Goal: Task Accomplishment & Management: Complete application form

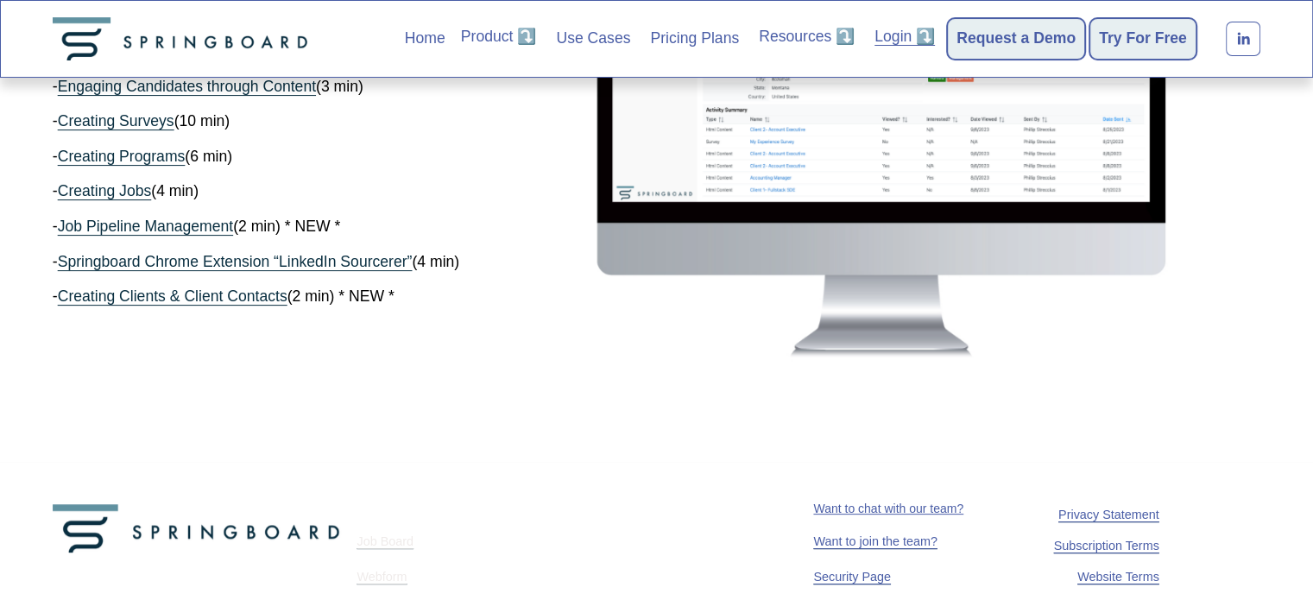
scroll to position [468, 0]
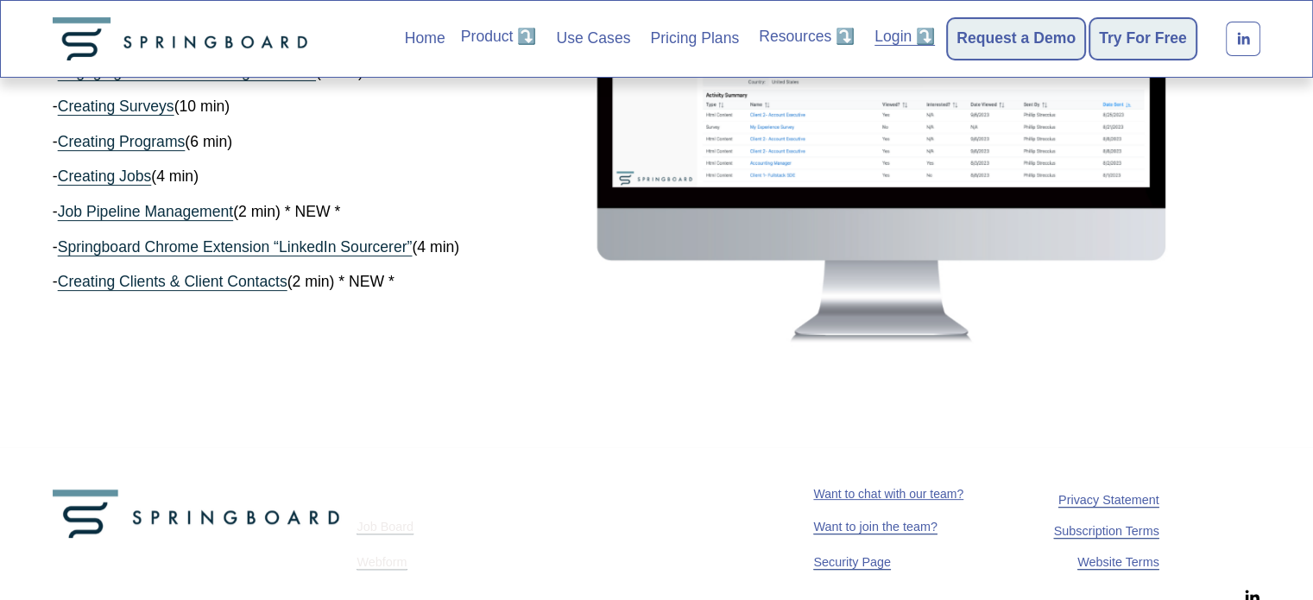
click at [694, 39] on link "Pricing Plans" at bounding box center [694, 39] width 89 height 28
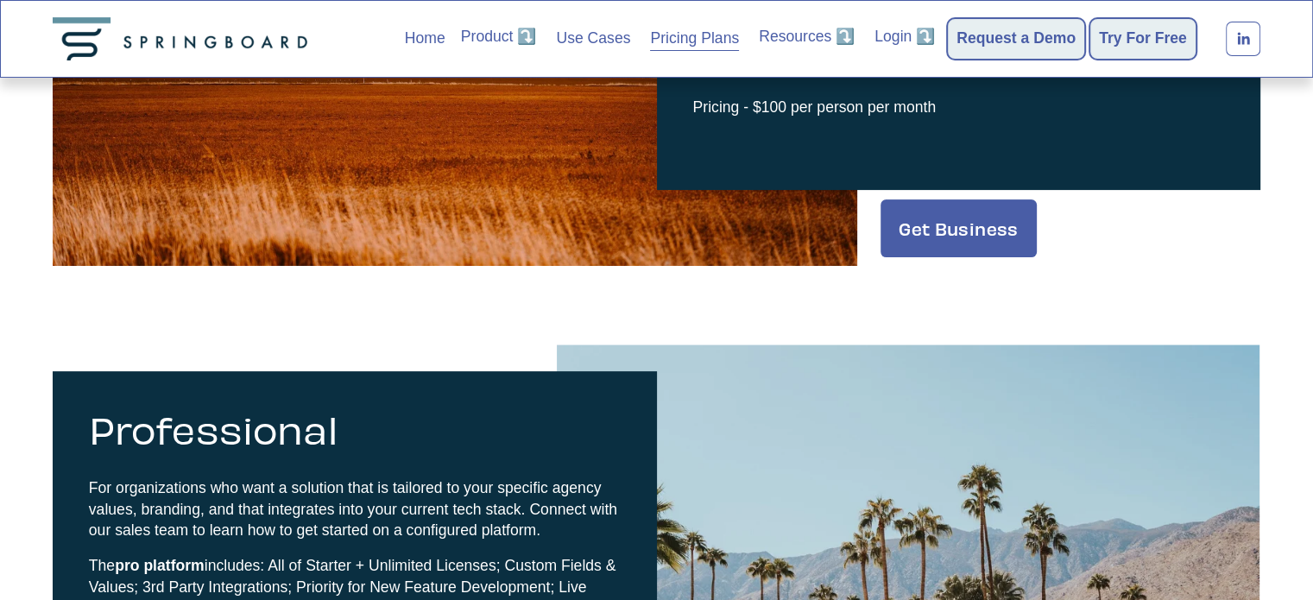
click at [564, 473] on div "Professional For organizations who want a solution that is tailored to your spe…" at bounding box center [355, 558] width 532 height 303
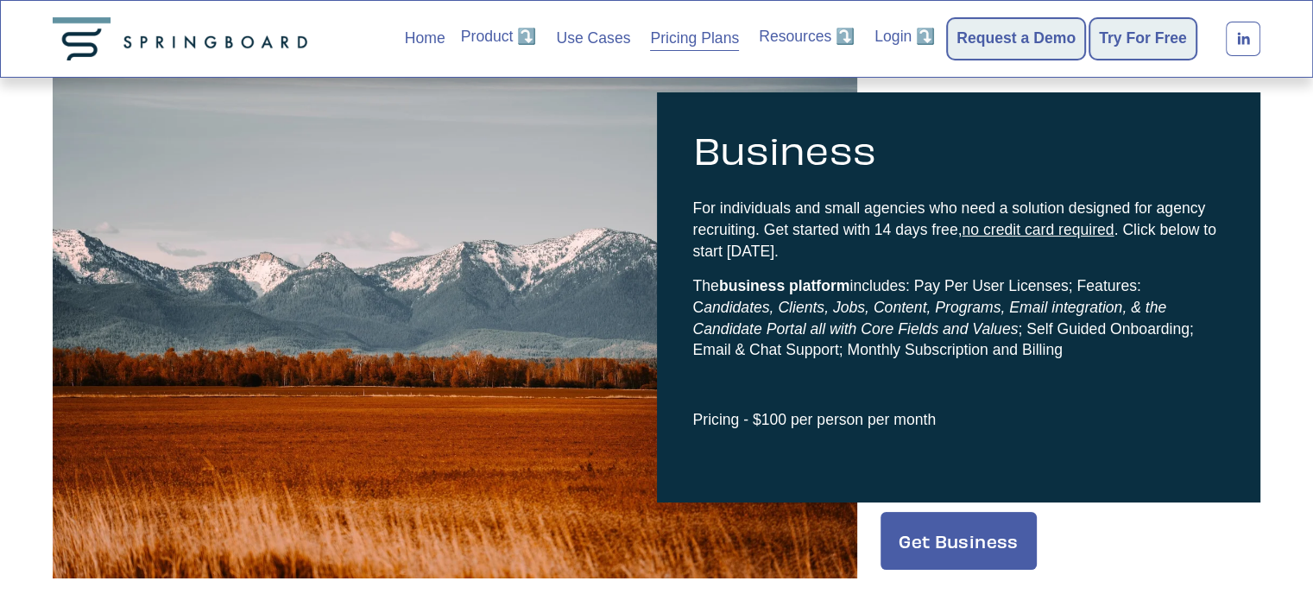
scroll to position [168, 0]
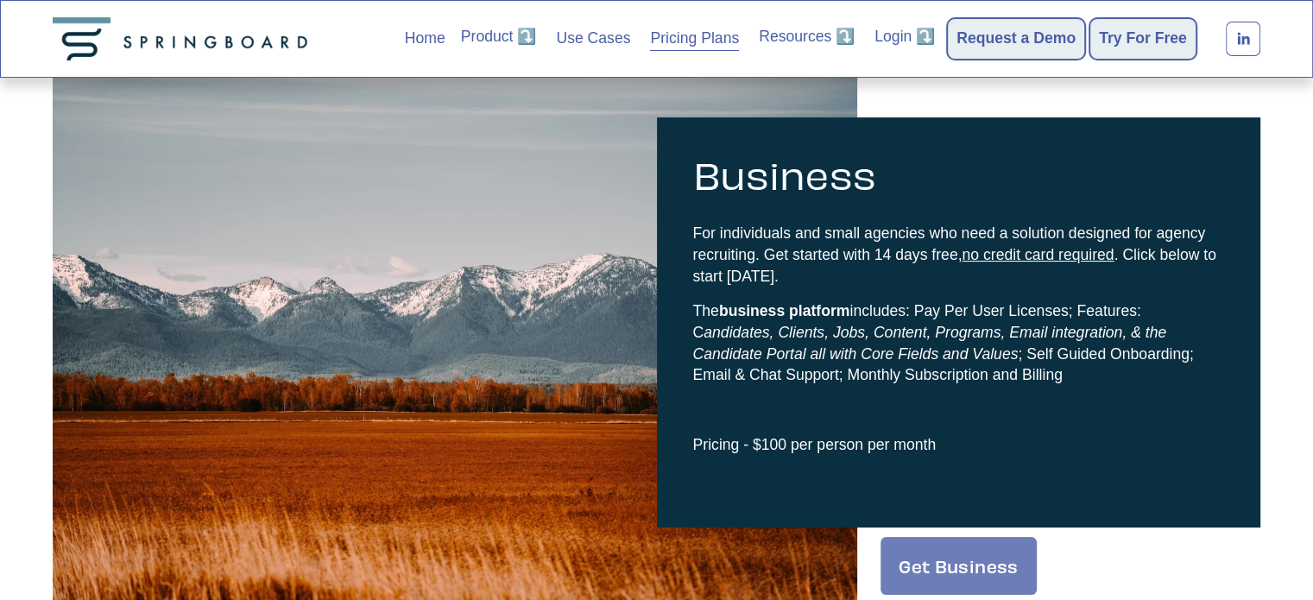
click at [928, 576] on link "Get Business" at bounding box center [957, 566] width 155 height 58
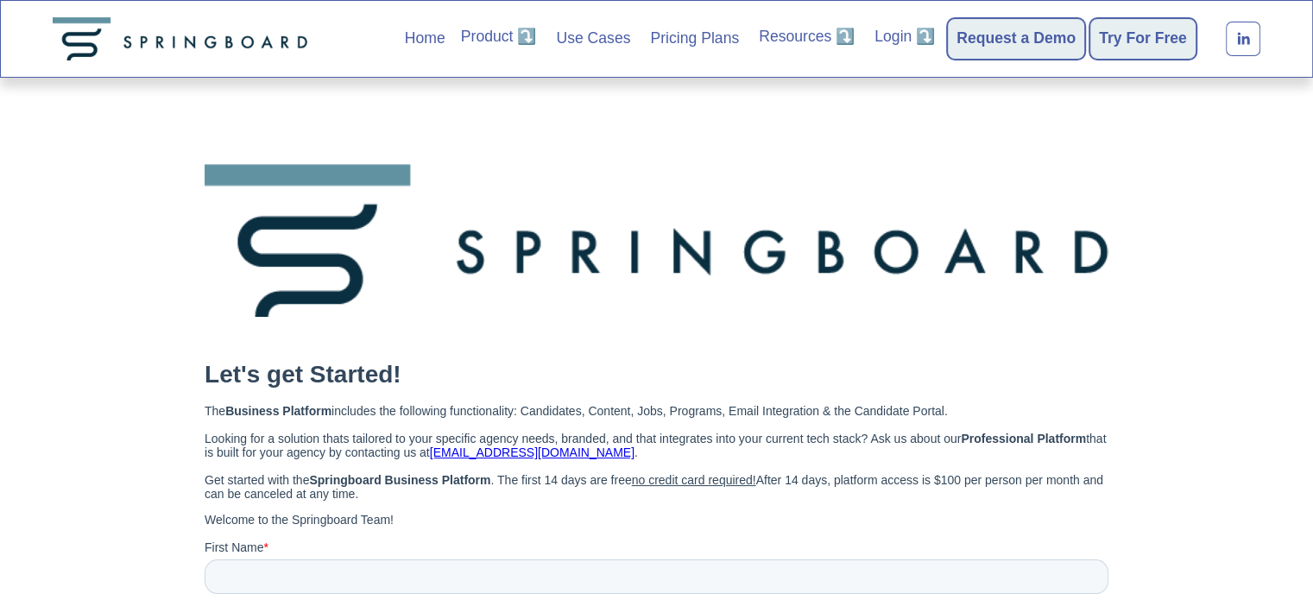
click at [980, 38] on link "Request a Demo" at bounding box center [1015, 39] width 119 height 24
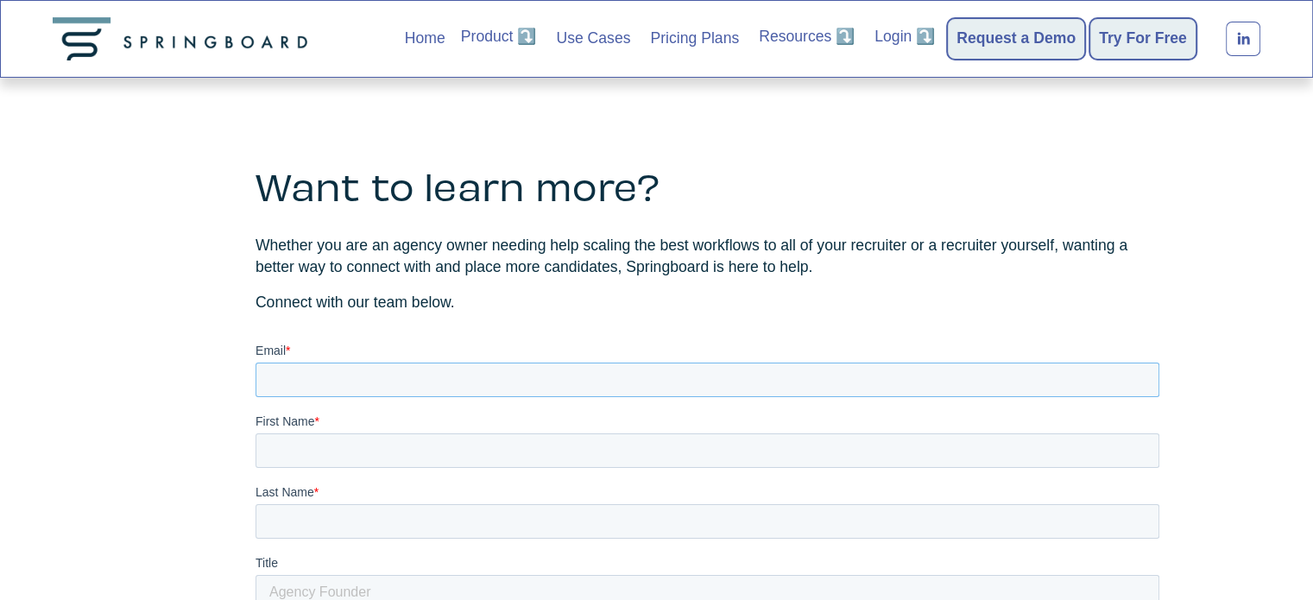
click at [679, 390] on input "Email *" at bounding box center [707, 379] width 904 height 35
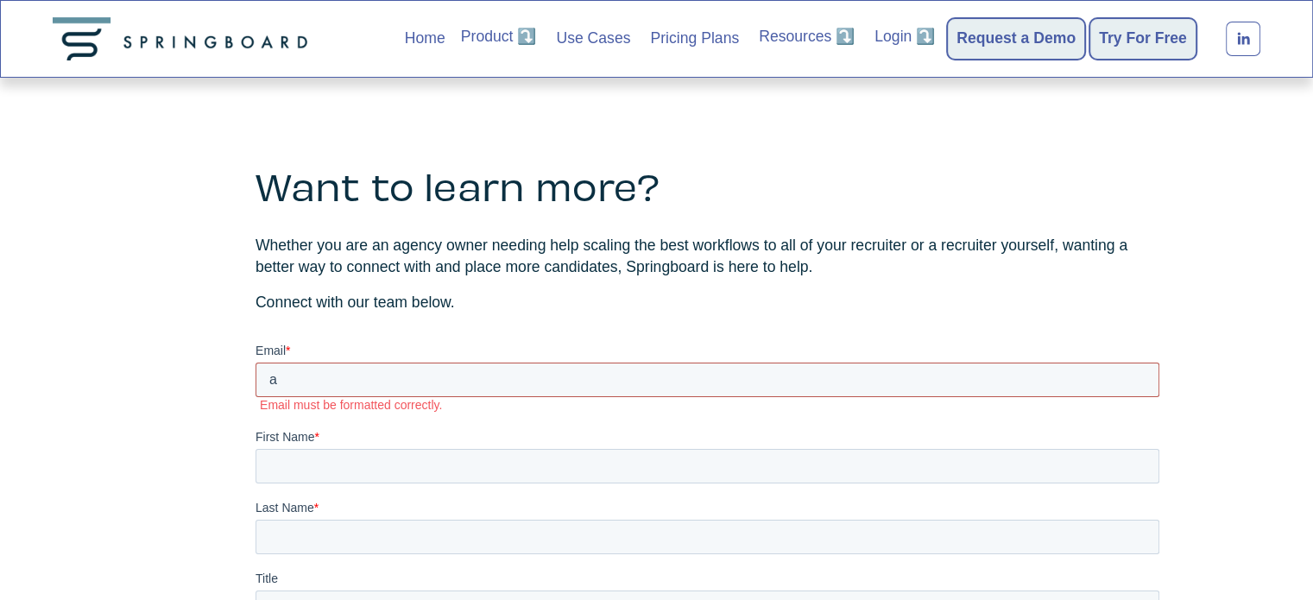
type input "[PERSON_NAME][EMAIL_ADDRESS][DOMAIN_NAME]"
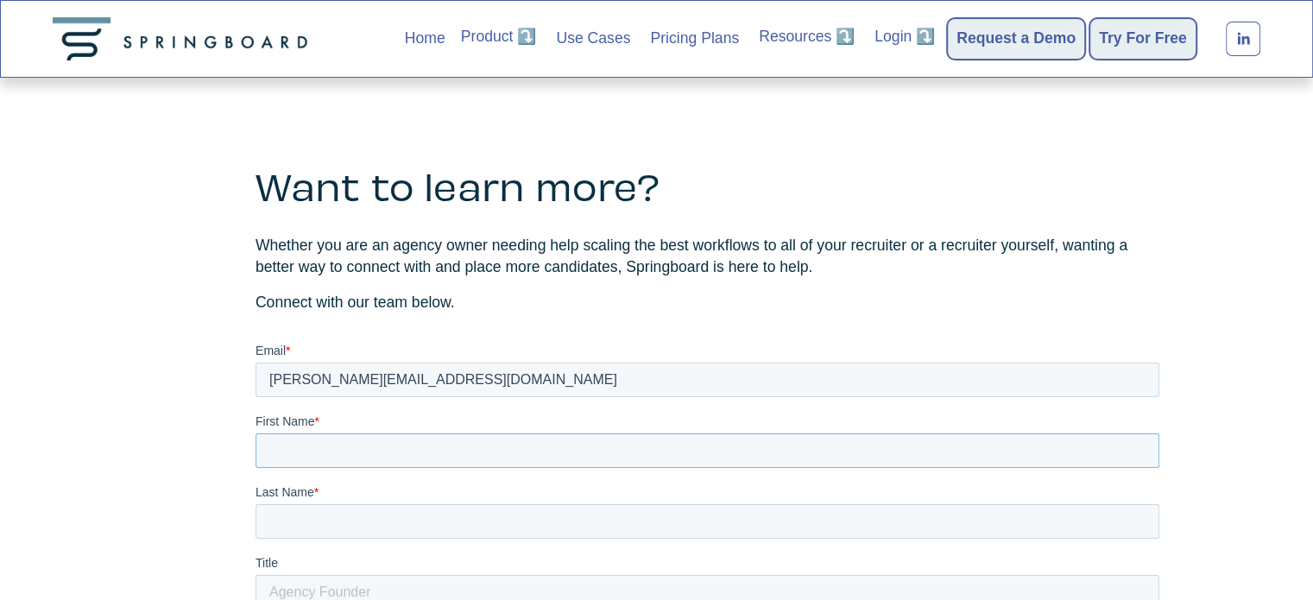
click at [284, 437] on input "First Name *" at bounding box center [707, 449] width 904 height 35
type input "[PERSON_NAME]"
type input "Founder"
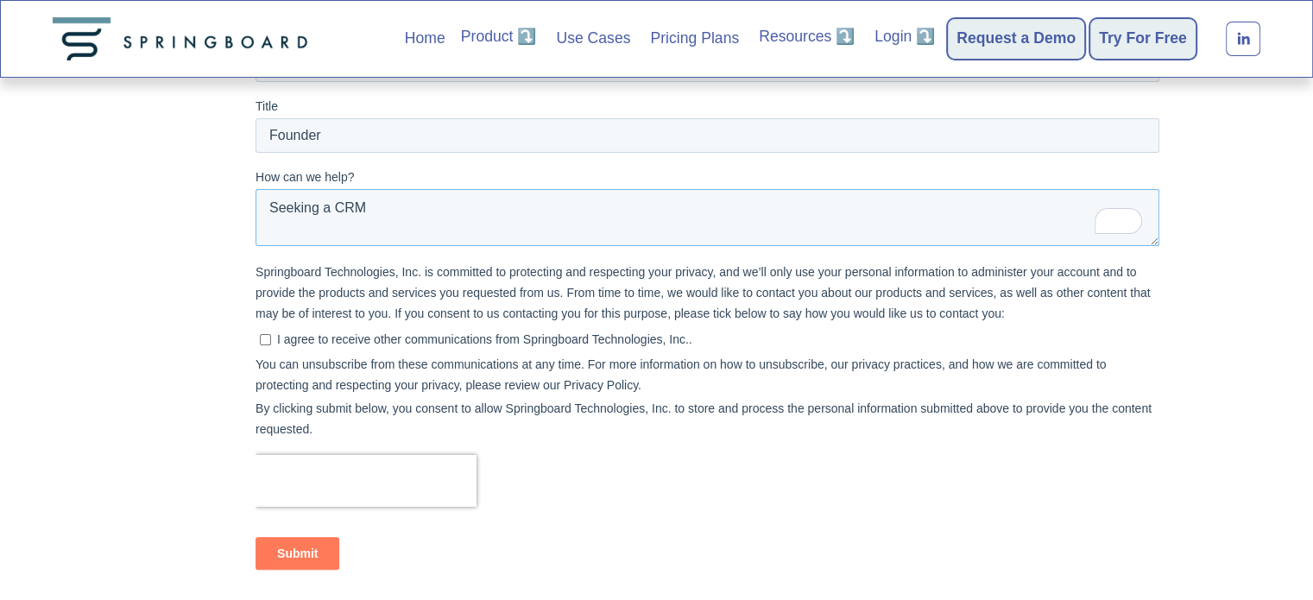
scroll to position [457, 0]
type textarea "Seeking a CRM"
click at [265, 336] on input "I agree to receive other communications from Springboard Technologies, Inc.." at bounding box center [264, 338] width 11 height 11
checkbox input "true"
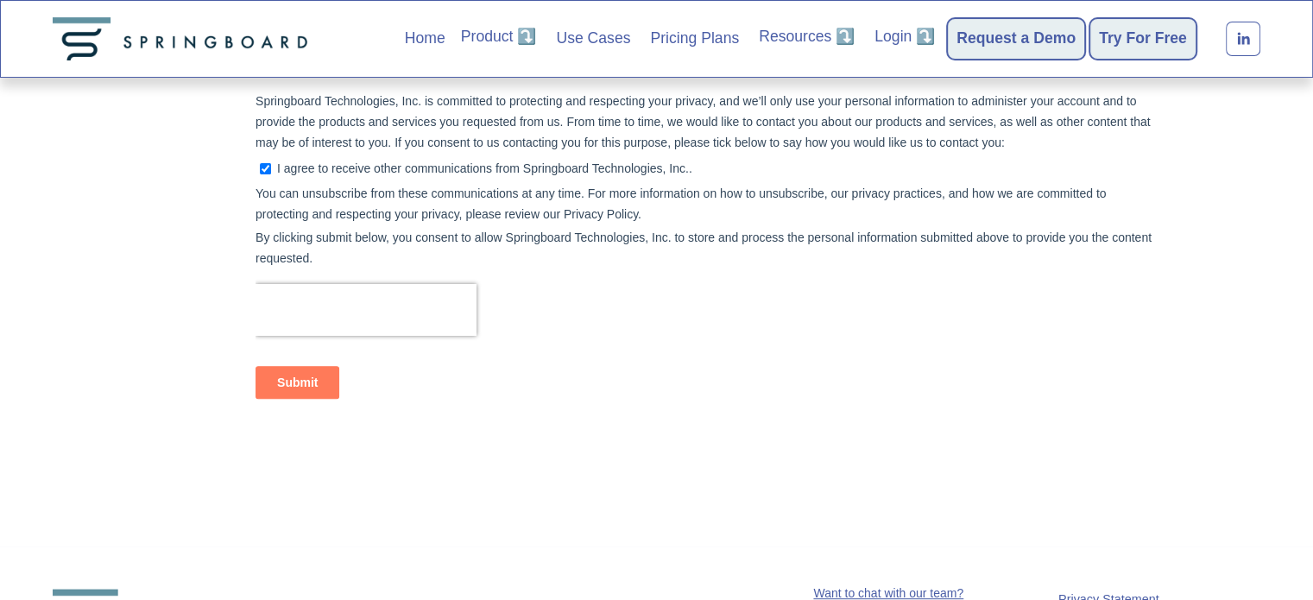
scroll to position [628, 0]
click at [287, 381] on input "Submit" at bounding box center [297, 381] width 84 height 33
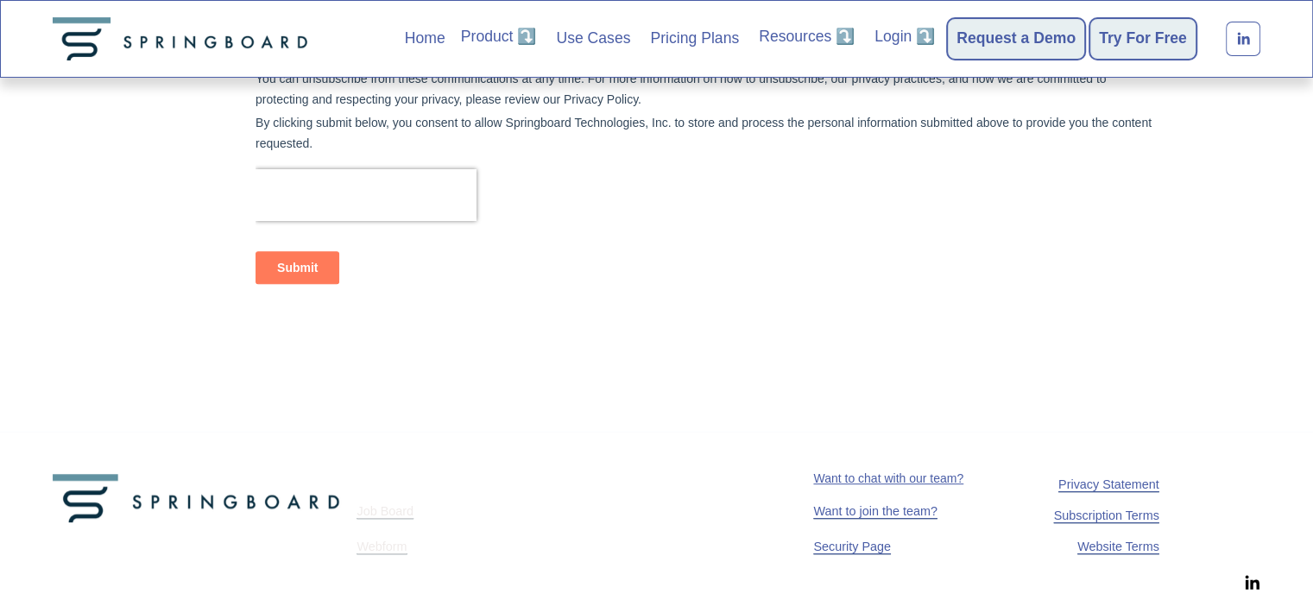
click at [887, 479] on u "Want to chat with our team?" at bounding box center [888, 478] width 150 height 14
